Goal: Navigation & Orientation: Find specific page/section

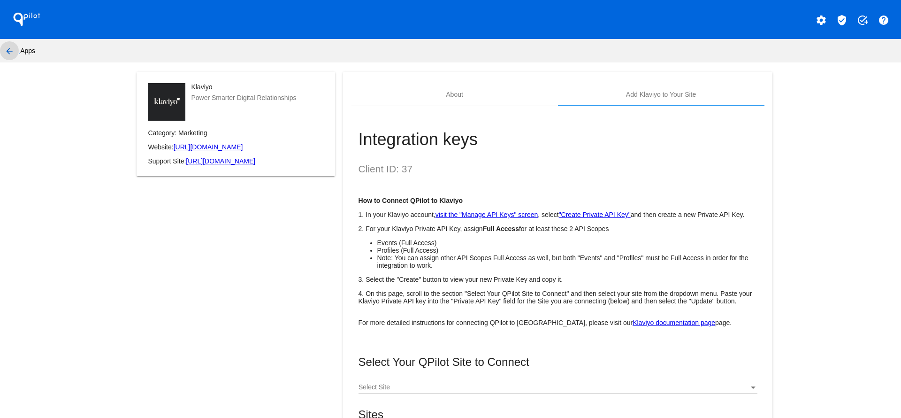
click at [0, 47] on button "arrow_back" at bounding box center [9, 50] width 19 height 19
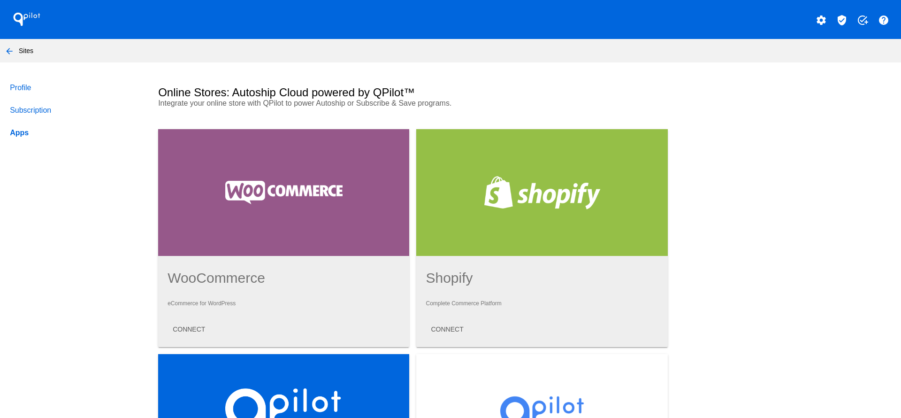
click at [2, 52] on button "arrow_back" at bounding box center [9, 50] width 19 height 19
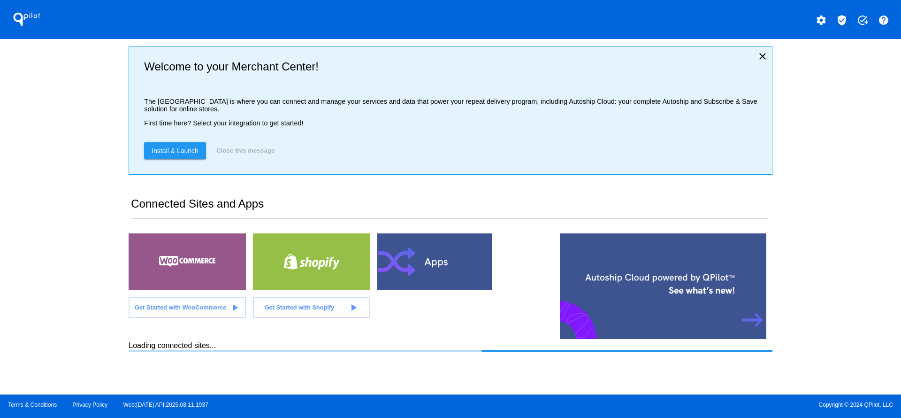
click at [79, 274] on div "QPilot settings verified_user add_task help Welcome to your Merchant Center! Th…" at bounding box center [450, 197] width 901 height 394
click at [260, 153] on button "Close this message" at bounding box center [245, 150] width 64 height 17
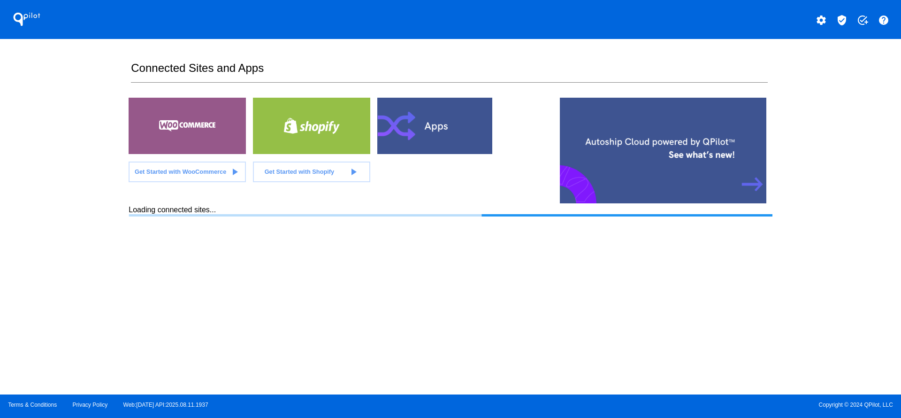
click at [68, 229] on div "QPilot settings verified_user add_task help Connected Sites and Apps Get Starte…" at bounding box center [450, 197] width 901 height 394
